Goal: Find specific page/section: Find specific page/section

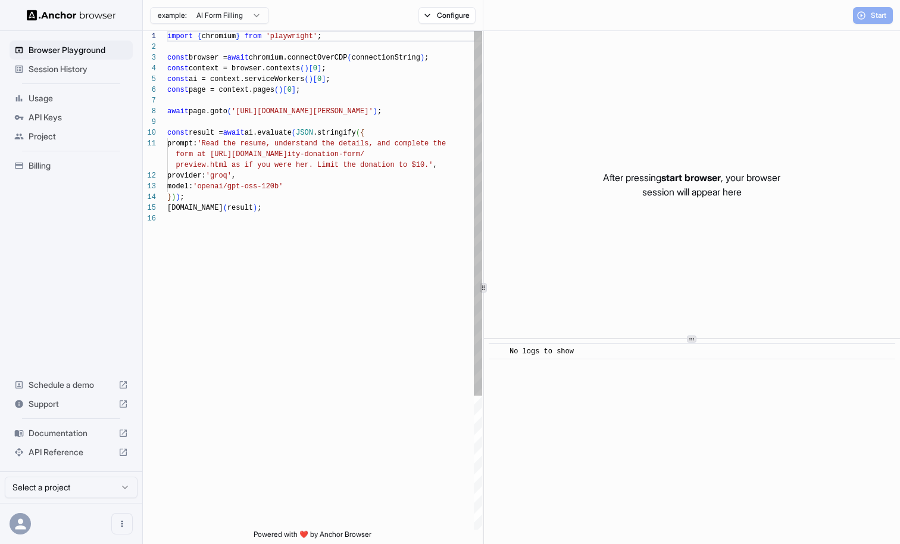
scroll to position [107, 0]
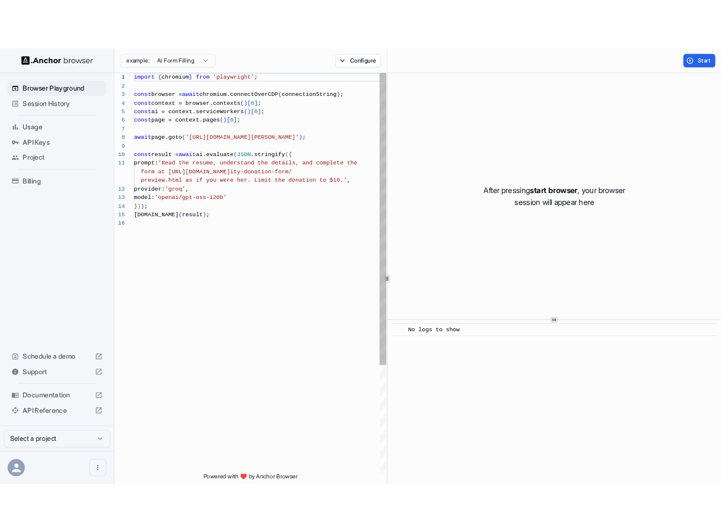
scroll to position [107, 0]
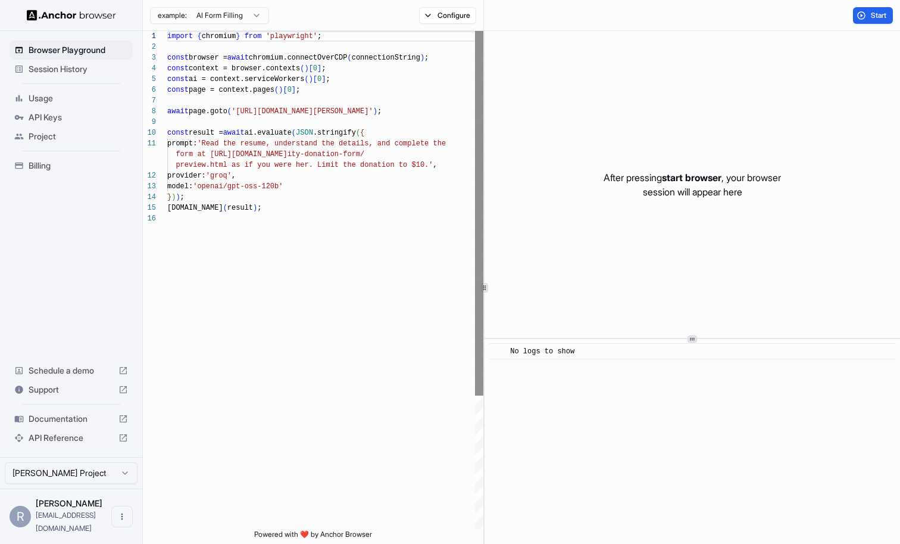
click at [481, 133] on div "1 2 3 4 5 6 7 8 9 10 11 12 13 14 15 16 import { chromium } from 'playwright' ; …" at bounding box center [521, 287] width 757 height 513
click at [73, 71] on span "Session History" at bounding box center [78, 69] width 99 height 12
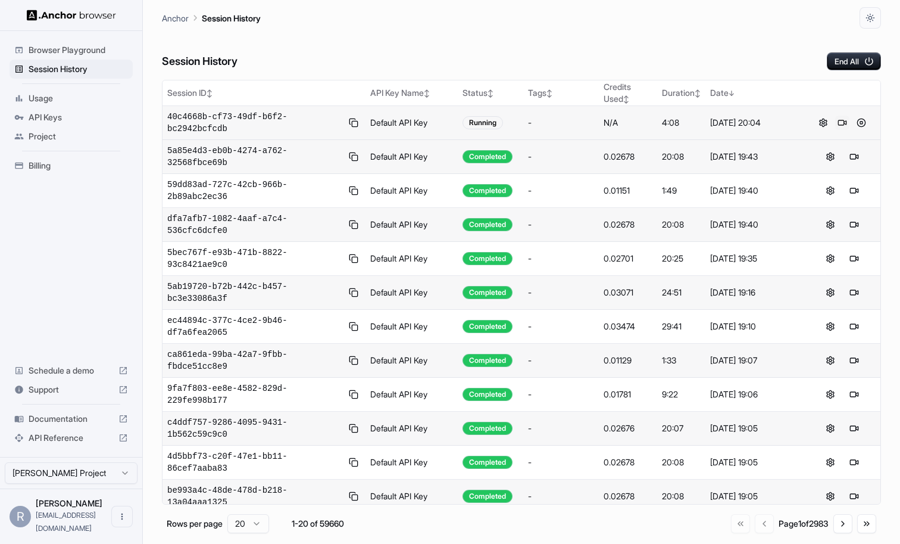
click at [840, 123] on button at bounding box center [842, 123] width 14 height 14
